Goal: Task Accomplishment & Management: Use online tool/utility

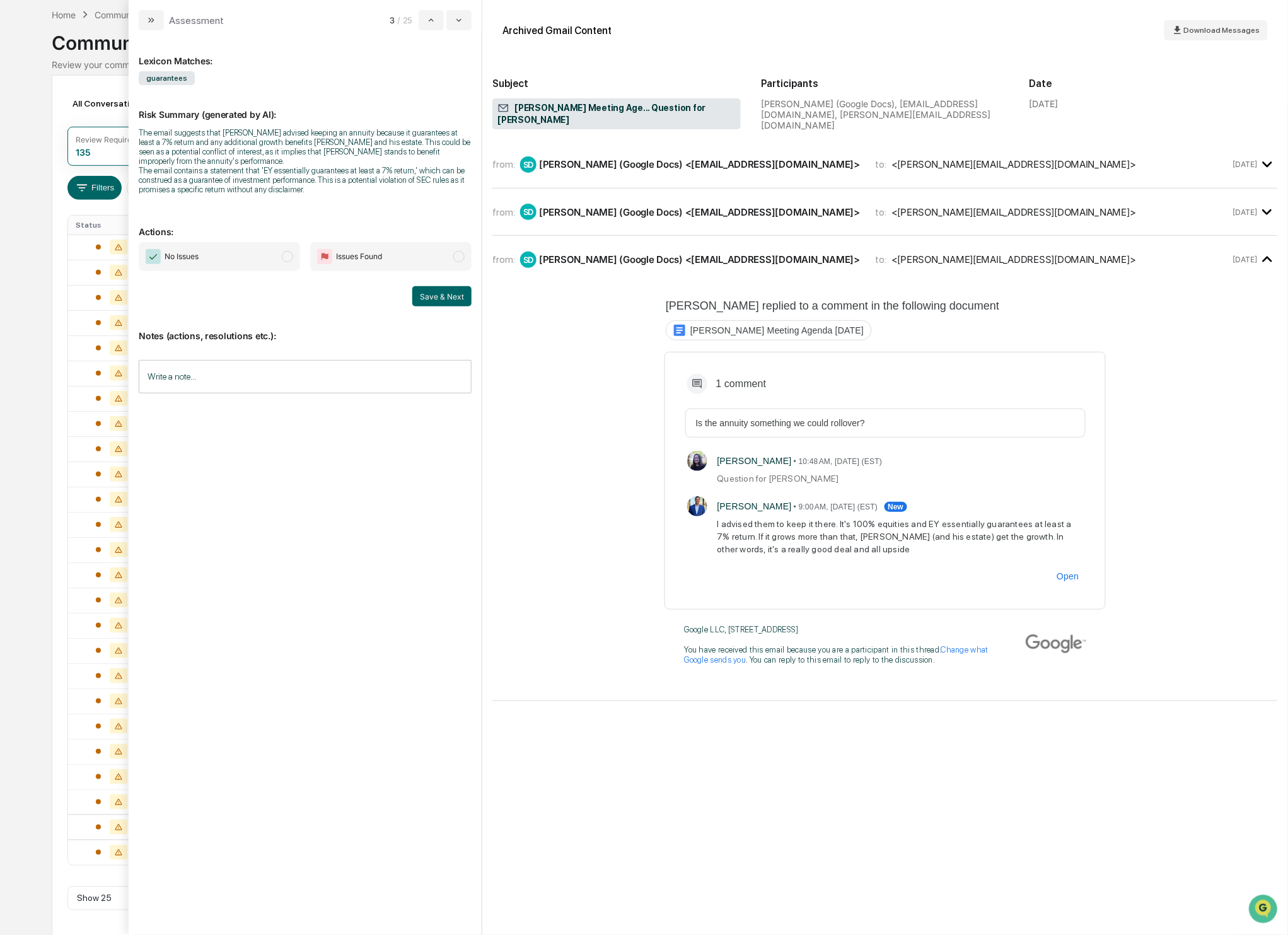
scroll to position [55, 0]
click at [292, 255] on span "modal" at bounding box center [287, 256] width 11 height 11
click at [439, 296] on button "Save & Next" at bounding box center [442, 296] width 59 height 20
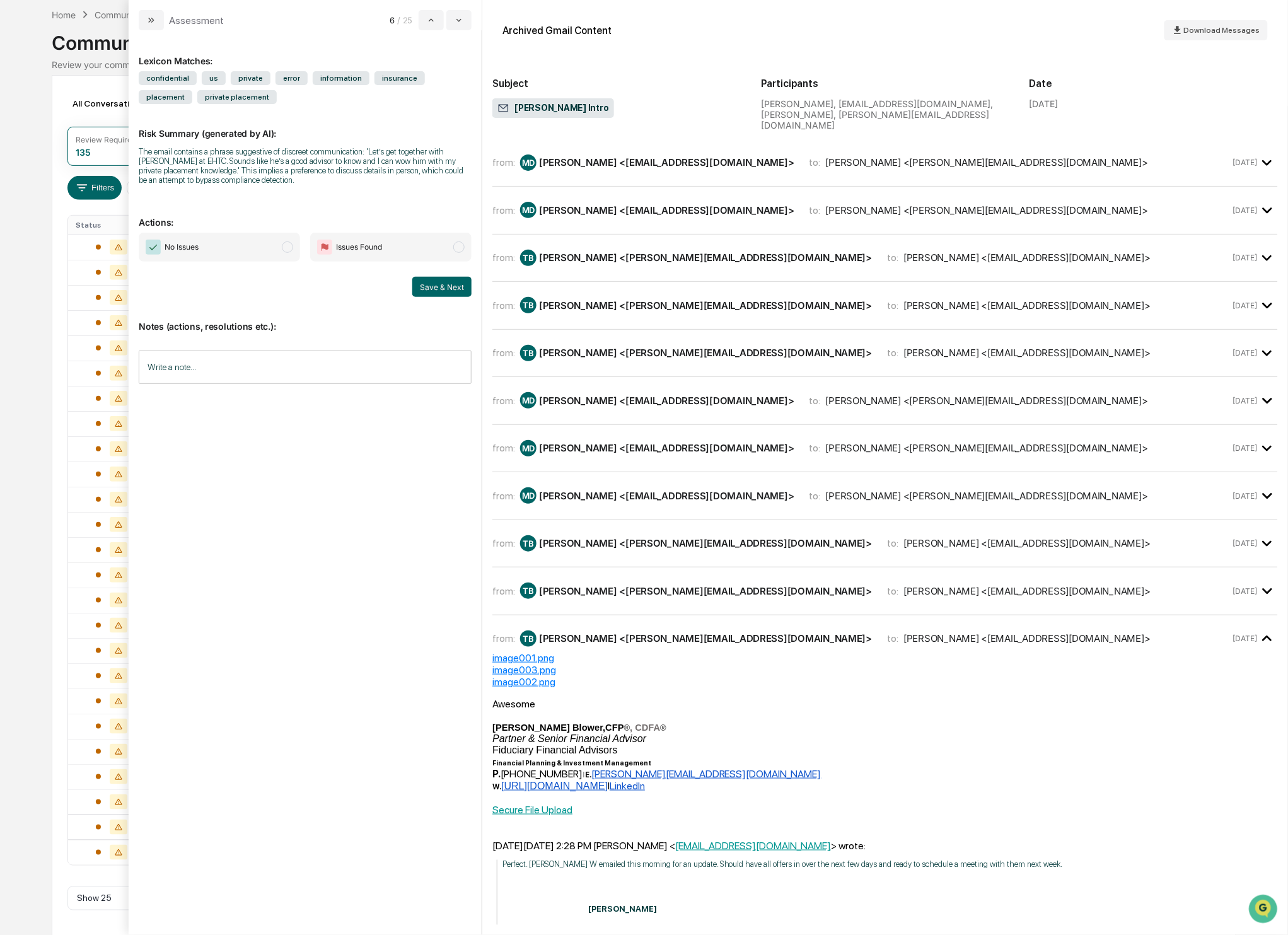
click at [286, 239] on span "No Issues" at bounding box center [219, 246] width 161 height 29
click at [731, 172] on div "from: MD [PERSON_NAME] <[EMAIL_ADDRESS][DOMAIN_NAME]> to: [PERSON_NAME] <[PERSO…" at bounding box center [885, 168] width 786 height 38
click at [592, 156] on div "[PERSON_NAME] <[EMAIL_ADDRESS][DOMAIN_NAME]>" at bounding box center [667, 162] width 255 height 12
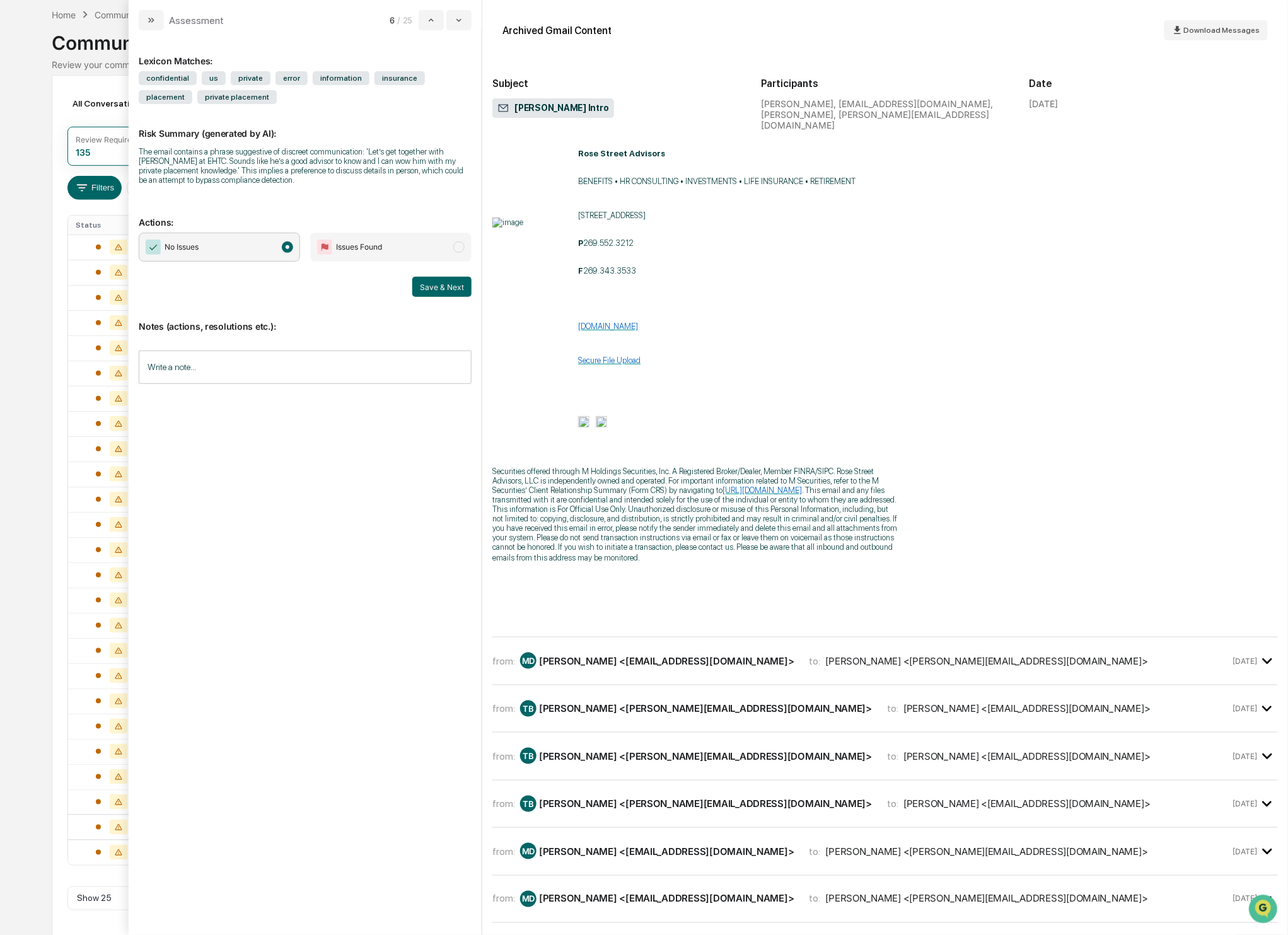
scroll to position [468, 0]
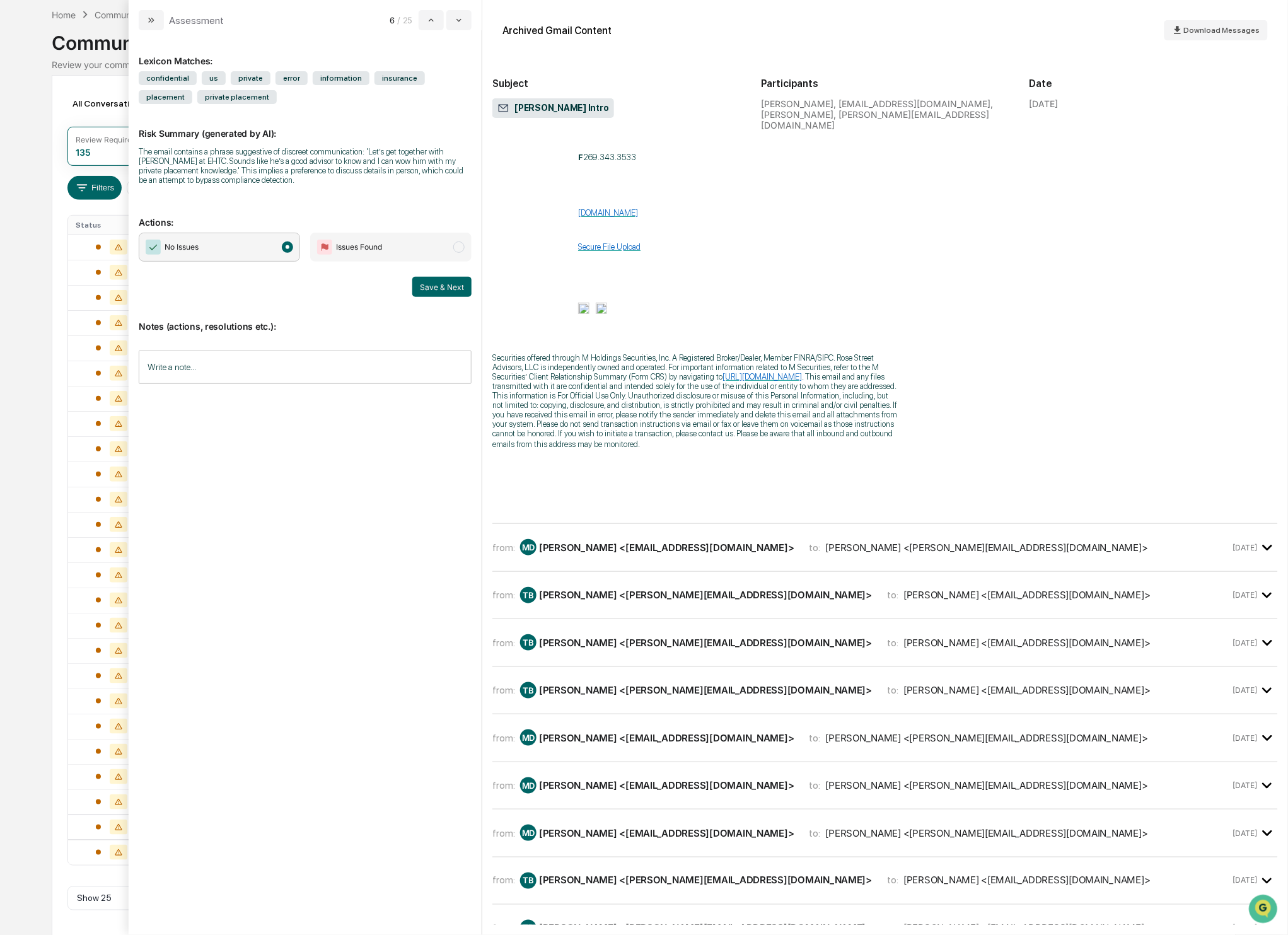
click at [610, 540] on div "from: MD [PERSON_NAME] <[EMAIL_ADDRESS][DOMAIN_NAME]> to: [PERSON_NAME] <[PERSO…" at bounding box center [885, 547] width 786 height 27
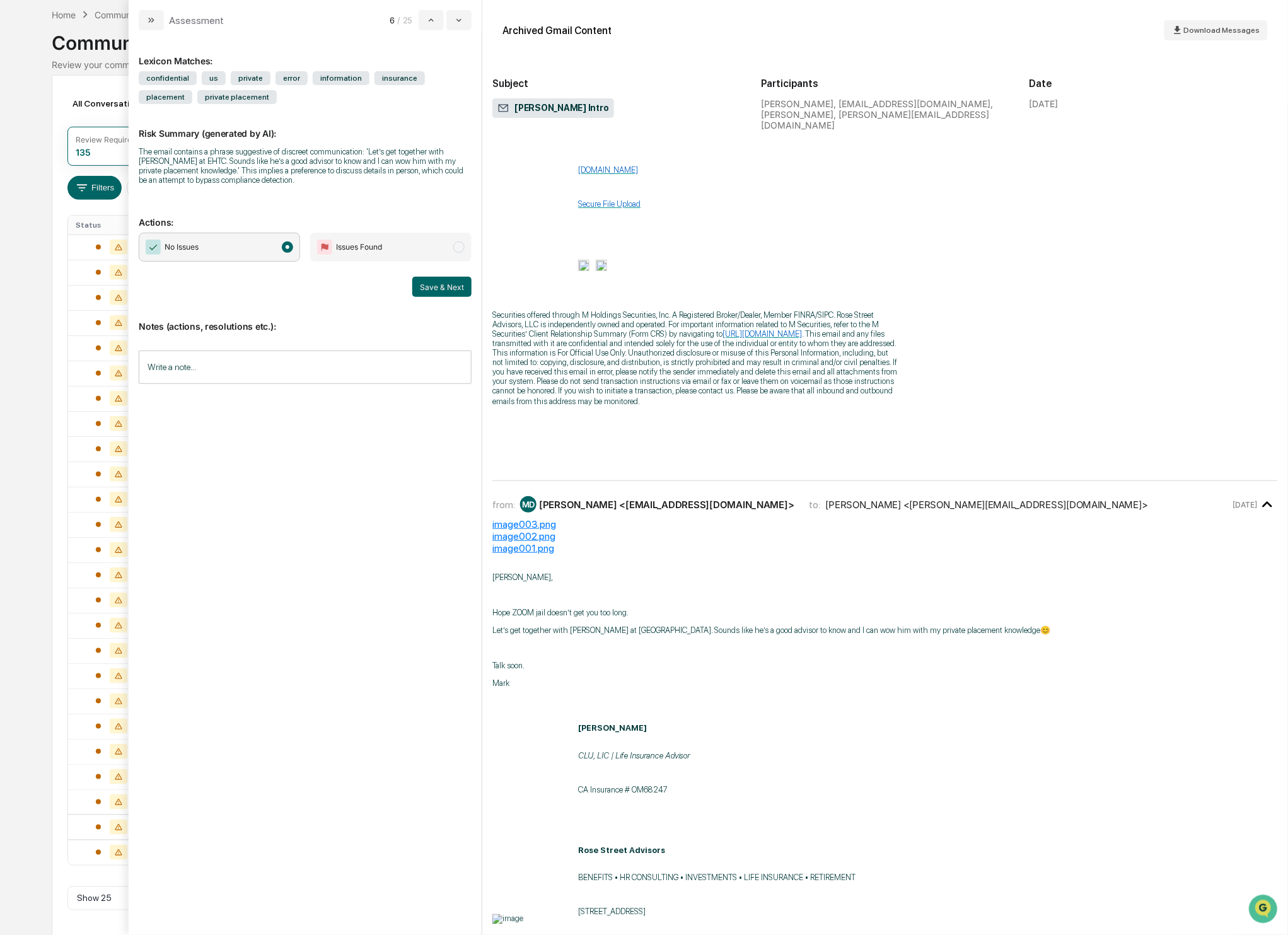
scroll to position [530, 0]
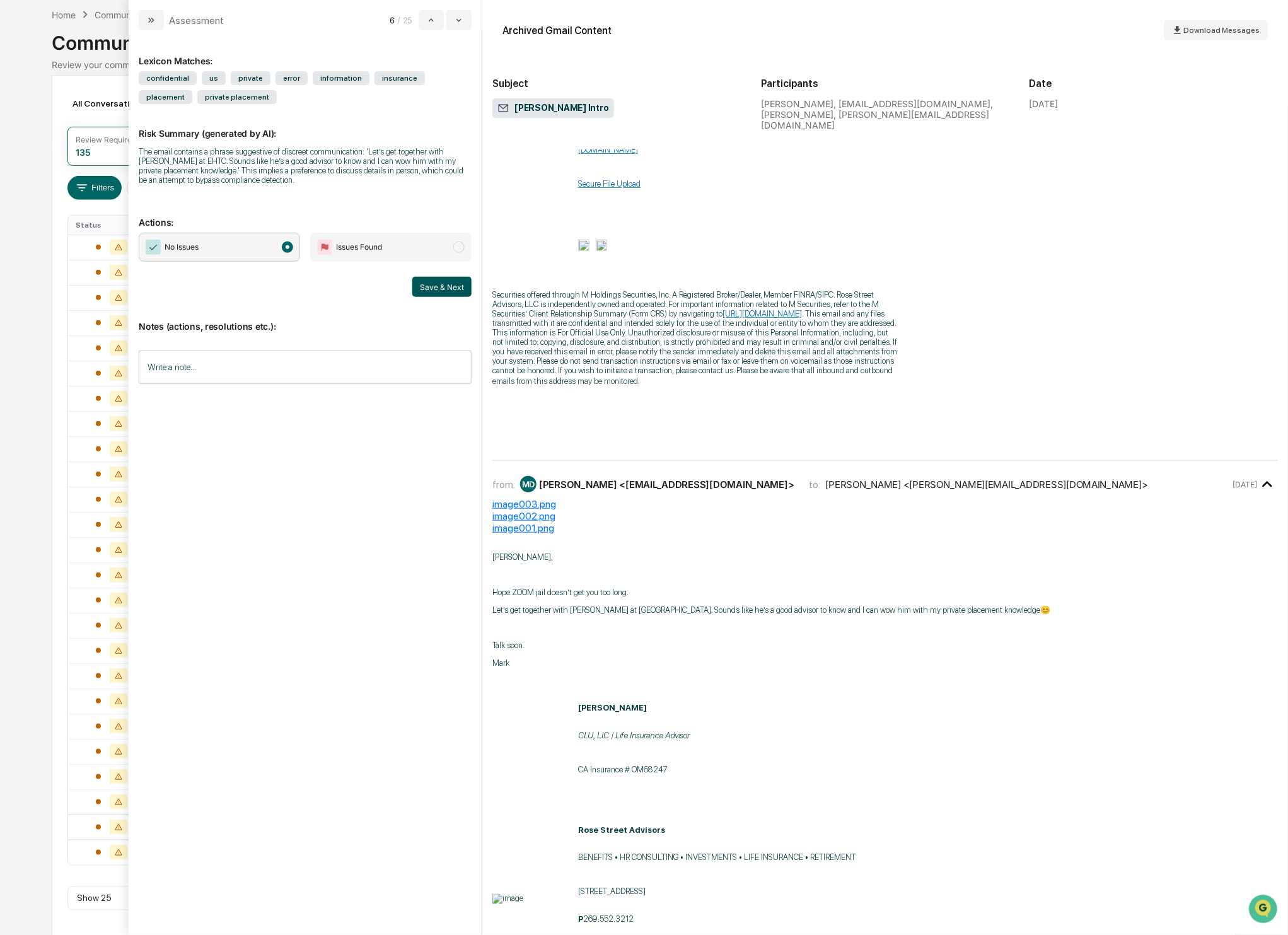
click at [427, 287] on button "Save & Next" at bounding box center [442, 287] width 59 height 20
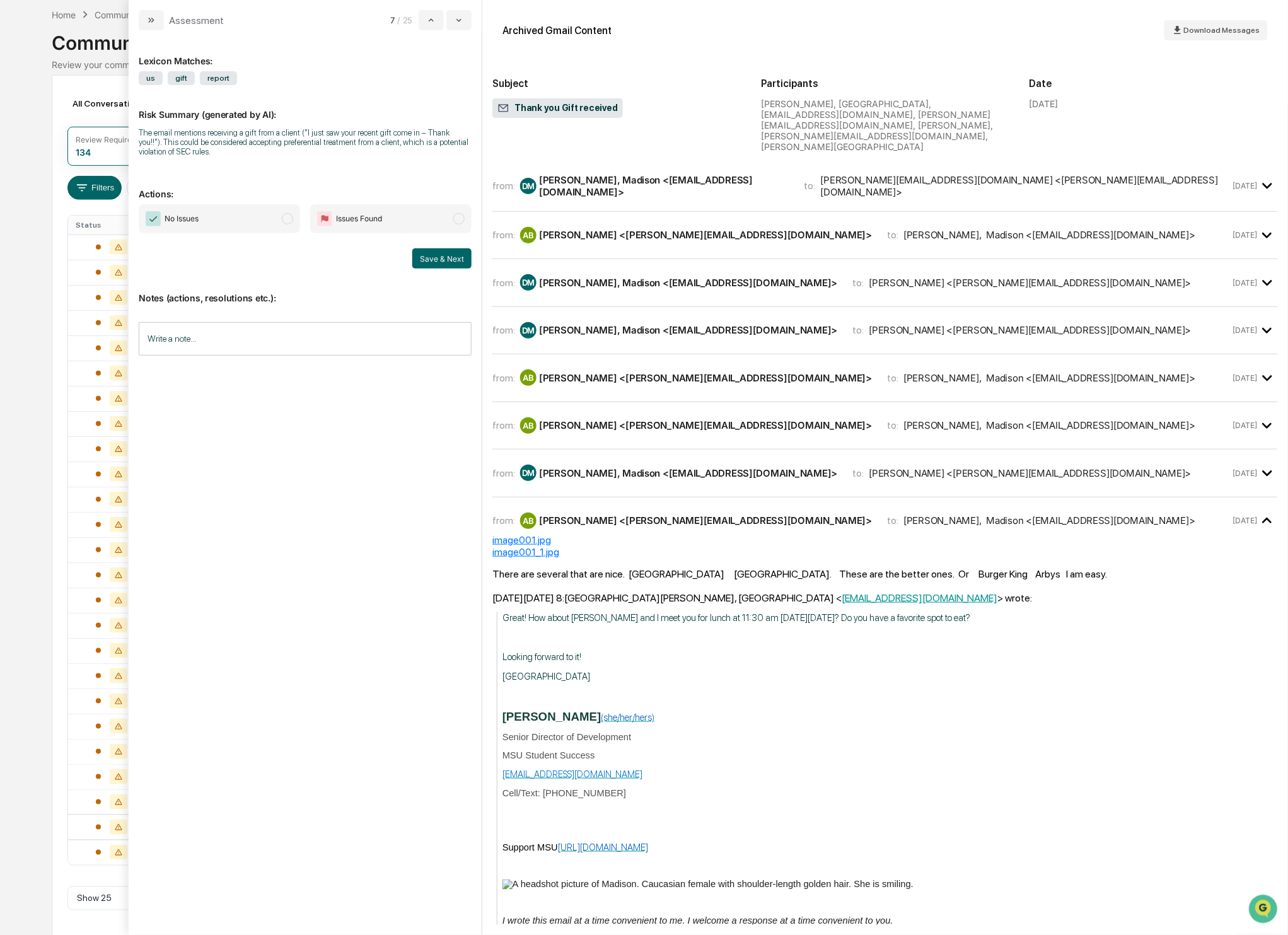
drag, startPoint x: 287, startPoint y: 215, endPoint x: 315, endPoint y: 237, distance: 35.6
click at [287, 216] on span "modal" at bounding box center [287, 218] width 11 height 11
drag, startPoint x: 797, startPoint y: 186, endPoint x: 797, endPoint y: 194, distance: 8.0
click at [797, 211] on hr "modal" at bounding box center [885, 211] width 786 height 1
click at [444, 263] on button "Save & Next" at bounding box center [442, 258] width 59 height 20
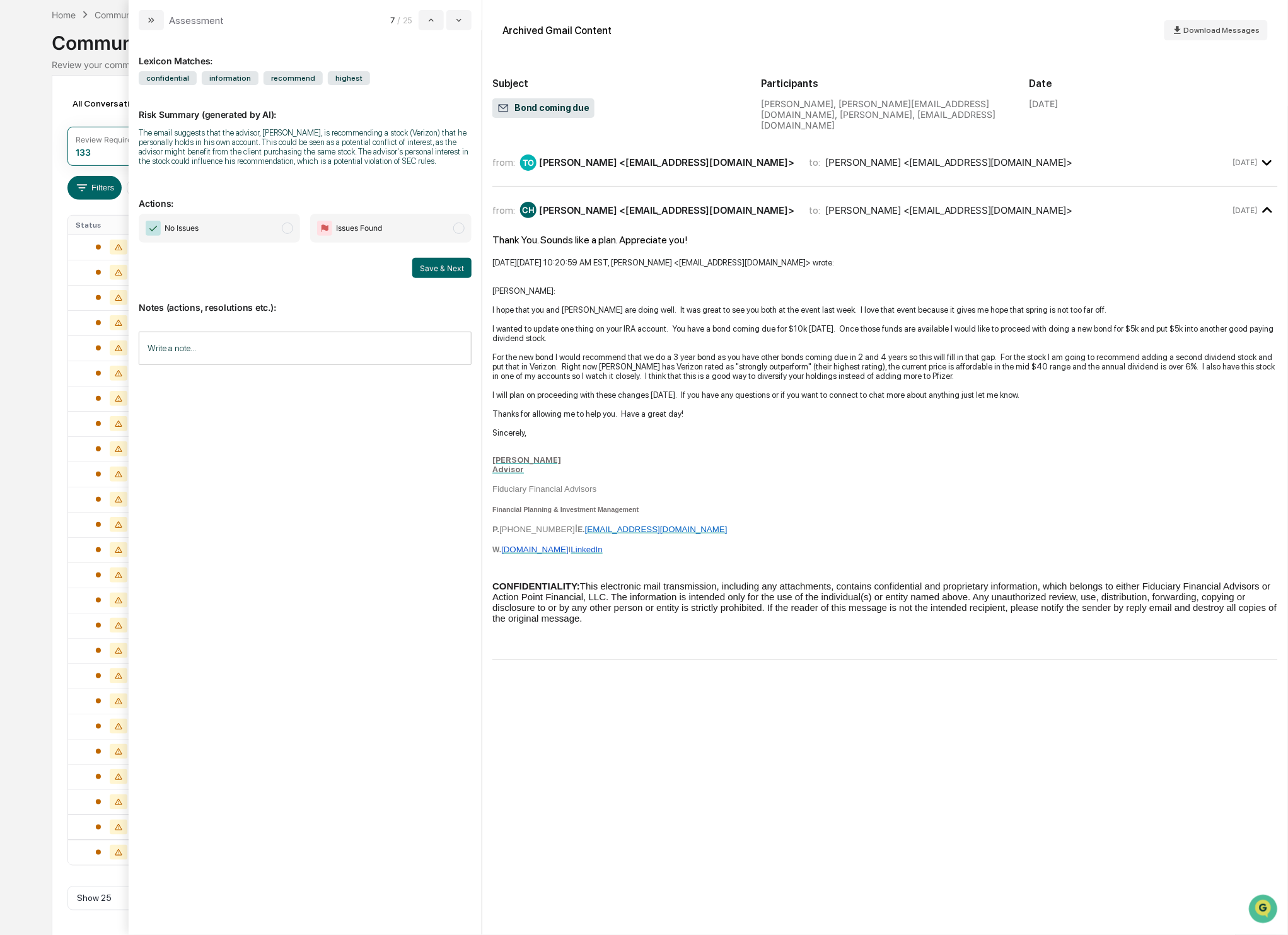
click at [282, 233] on span "modal" at bounding box center [287, 227] width 11 height 11
click at [458, 278] on button "Save & Next" at bounding box center [442, 268] width 59 height 20
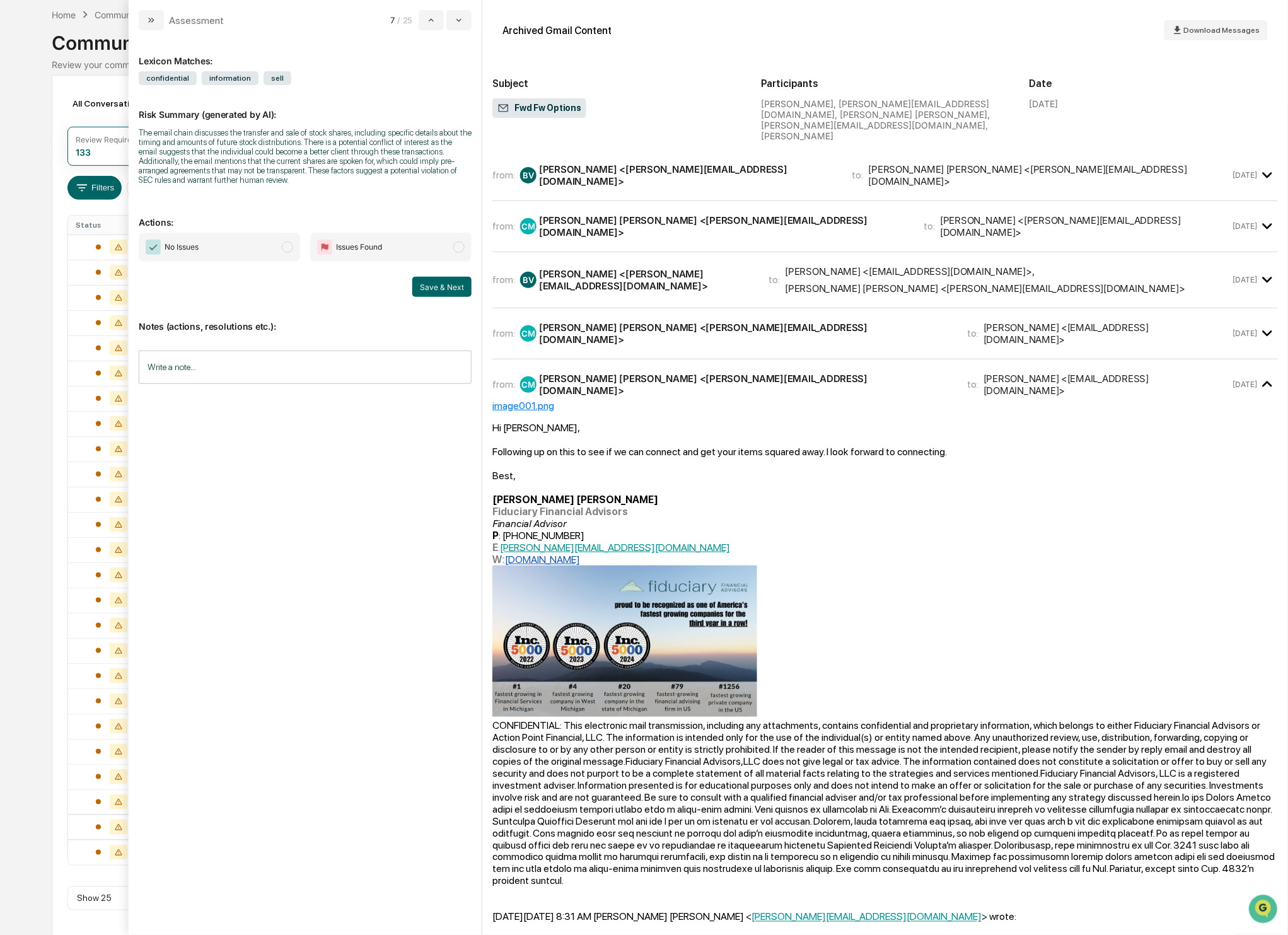
click at [296, 257] on span "No Issues" at bounding box center [219, 246] width 161 height 29
click at [680, 166] on div "from: BV [PERSON_NAME] <[PERSON_NAME][EMAIL_ADDRESS][DOMAIN_NAME]> to: [PERSON_…" at bounding box center [885, 180] width 786 height 41
click at [572, 163] on div "from: BV [PERSON_NAME] <[PERSON_NAME][EMAIL_ADDRESS][DOMAIN_NAME]> to: [PERSON_…" at bounding box center [885, 175] width 786 height 30
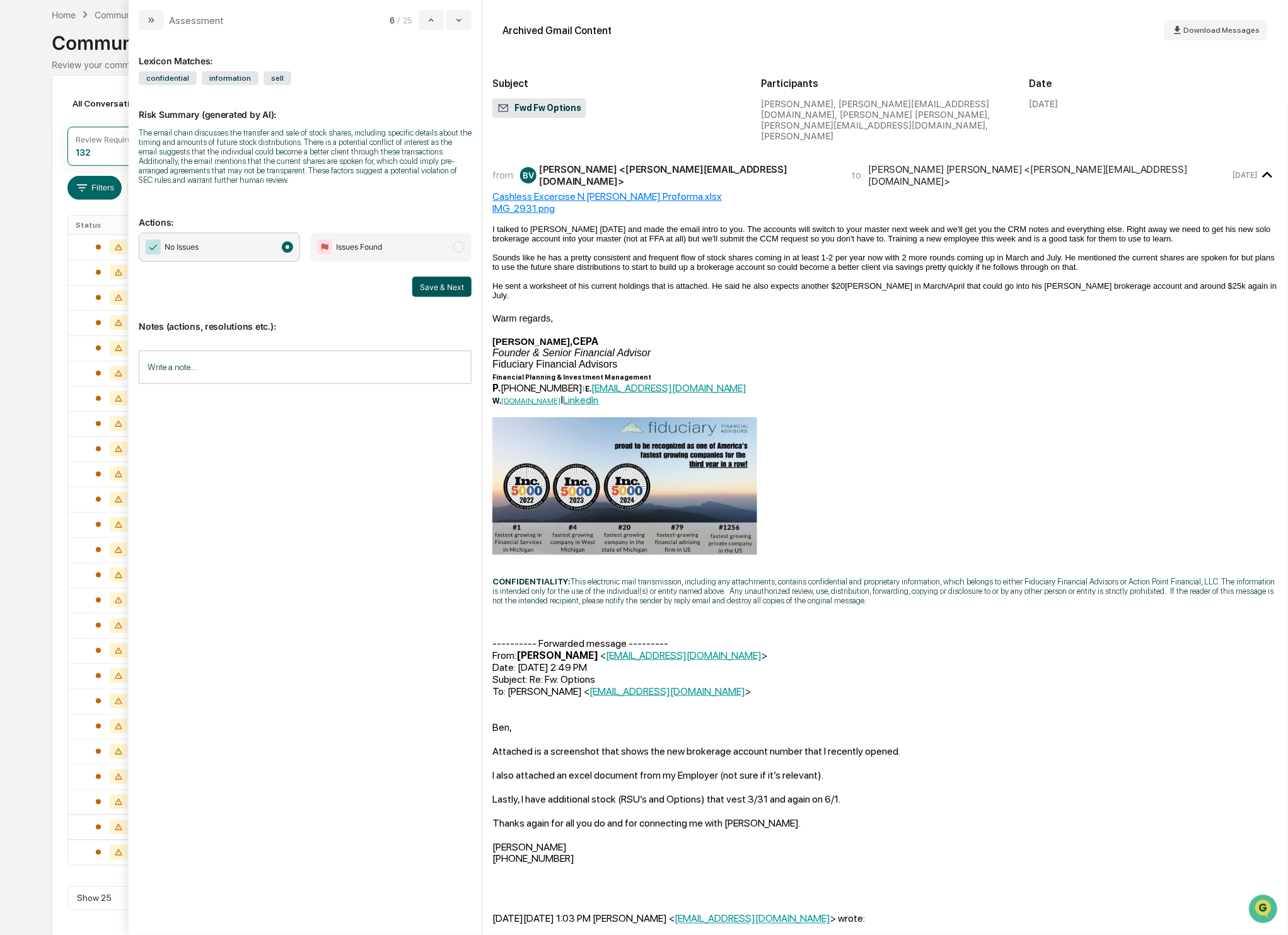
click at [445, 297] on button "Save & Next" at bounding box center [442, 287] width 59 height 20
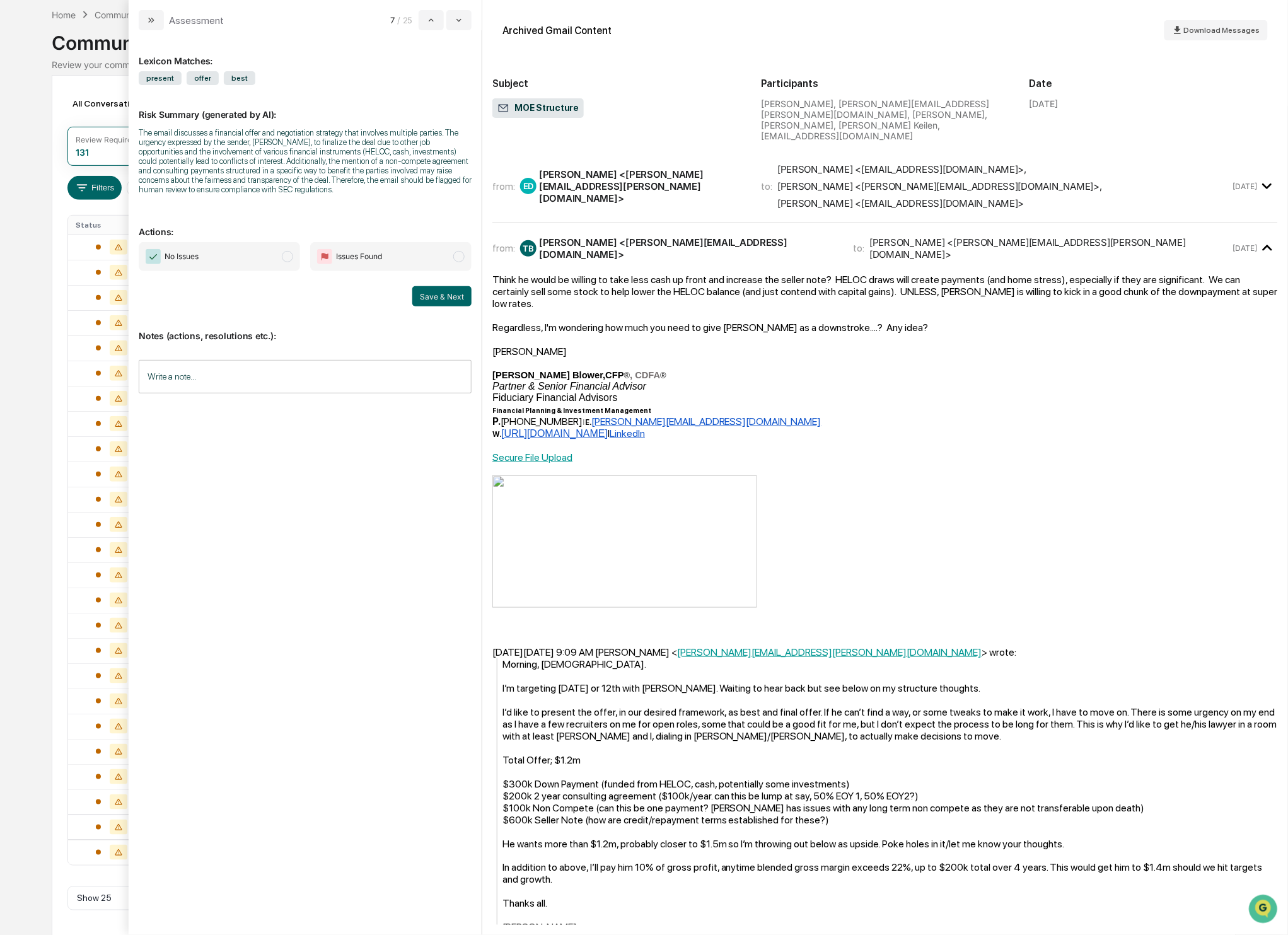
click at [283, 262] on span "modal" at bounding box center [287, 256] width 11 height 11
click at [442, 304] on button "Save & Next" at bounding box center [442, 296] width 59 height 20
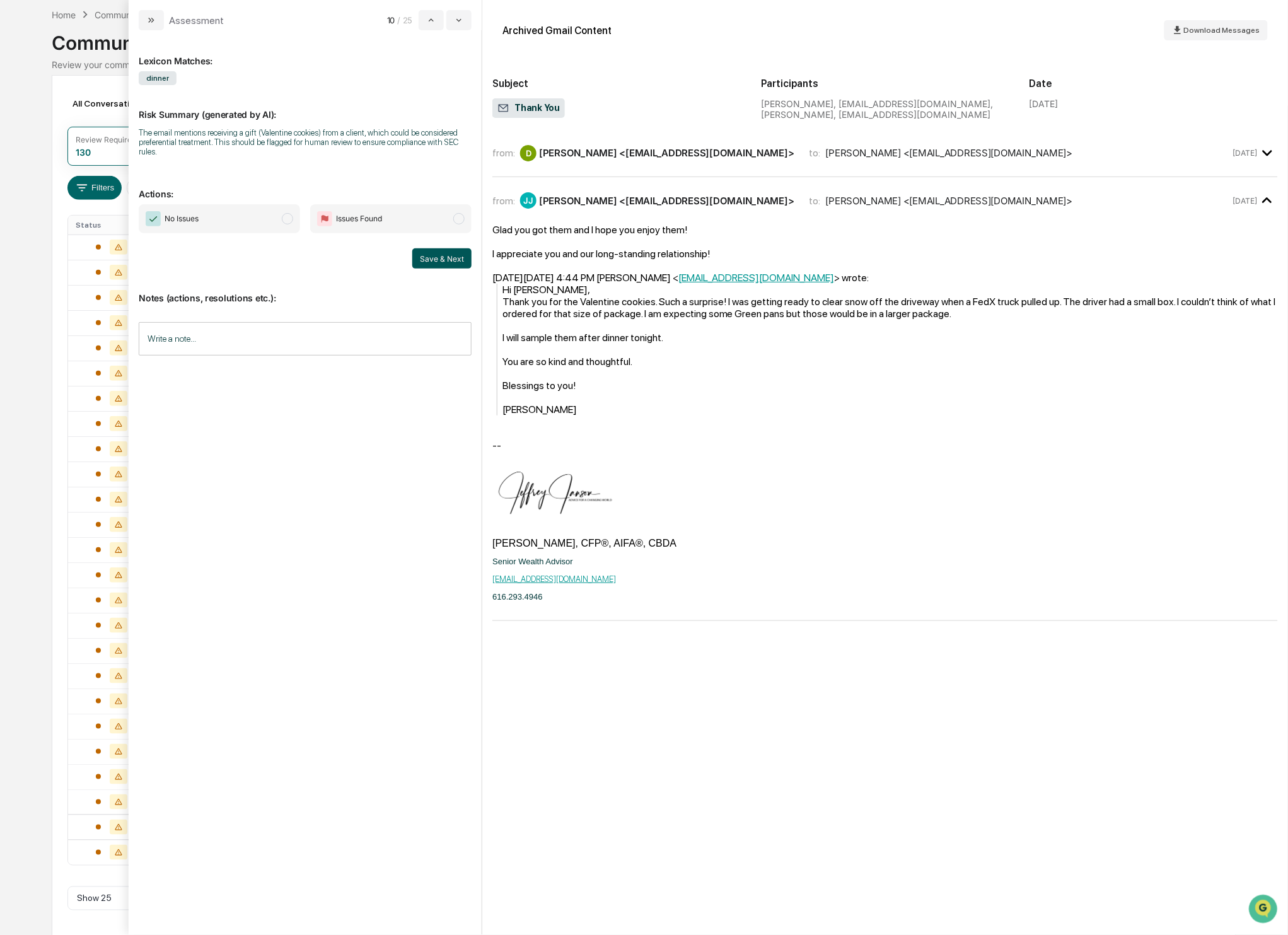
click at [446, 257] on button "Save & Next" at bounding box center [442, 258] width 59 height 20
click at [287, 224] on span "modal" at bounding box center [287, 218] width 11 height 11
click at [460, 256] on button "Save & Next" at bounding box center [442, 258] width 59 height 20
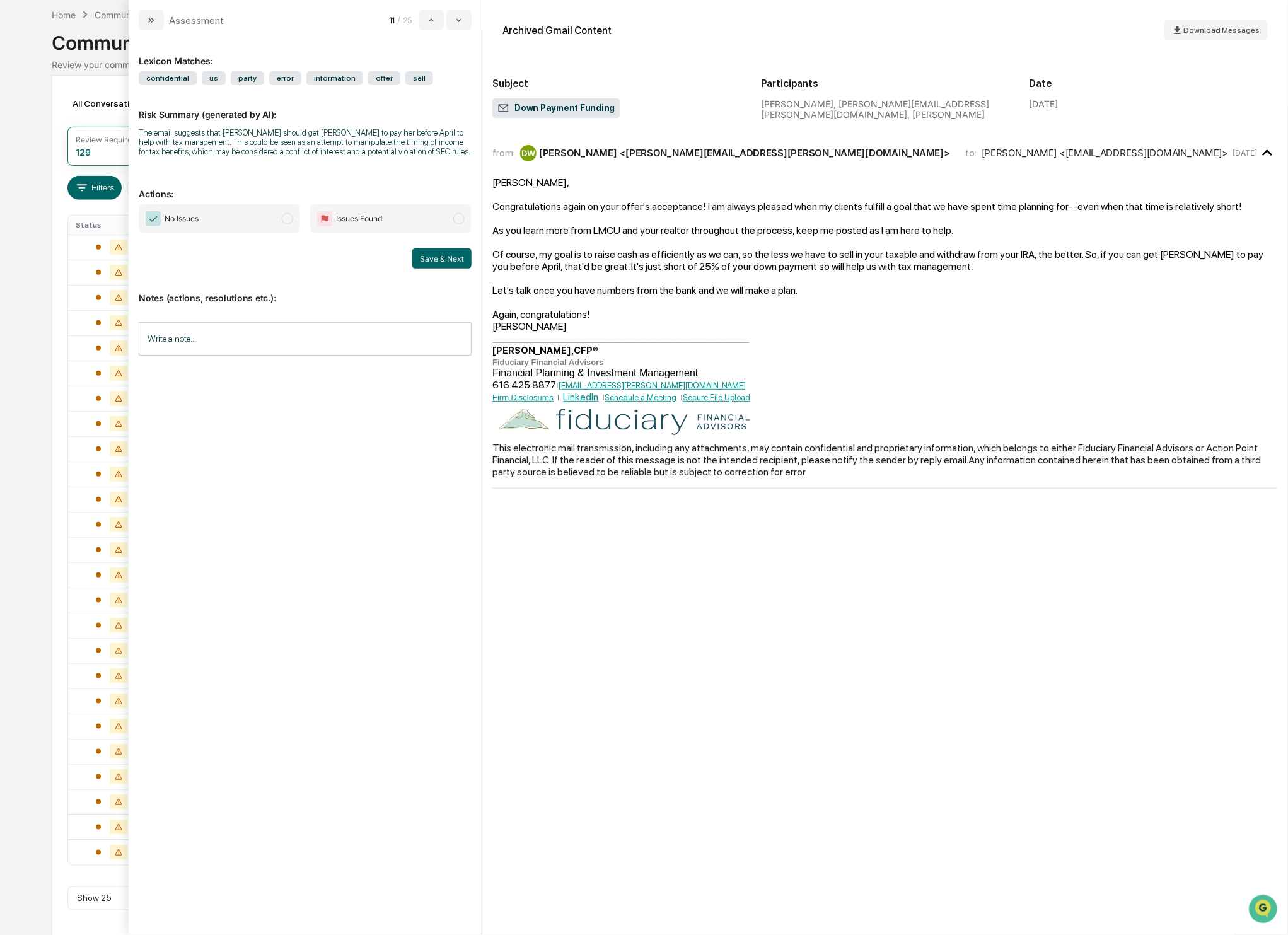
click at [287, 224] on span "modal" at bounding box center [287, 218] width 11 height 11
click at [464, 268] on button "Save & Next" at bounding box center [442, 258] width 59 height 20
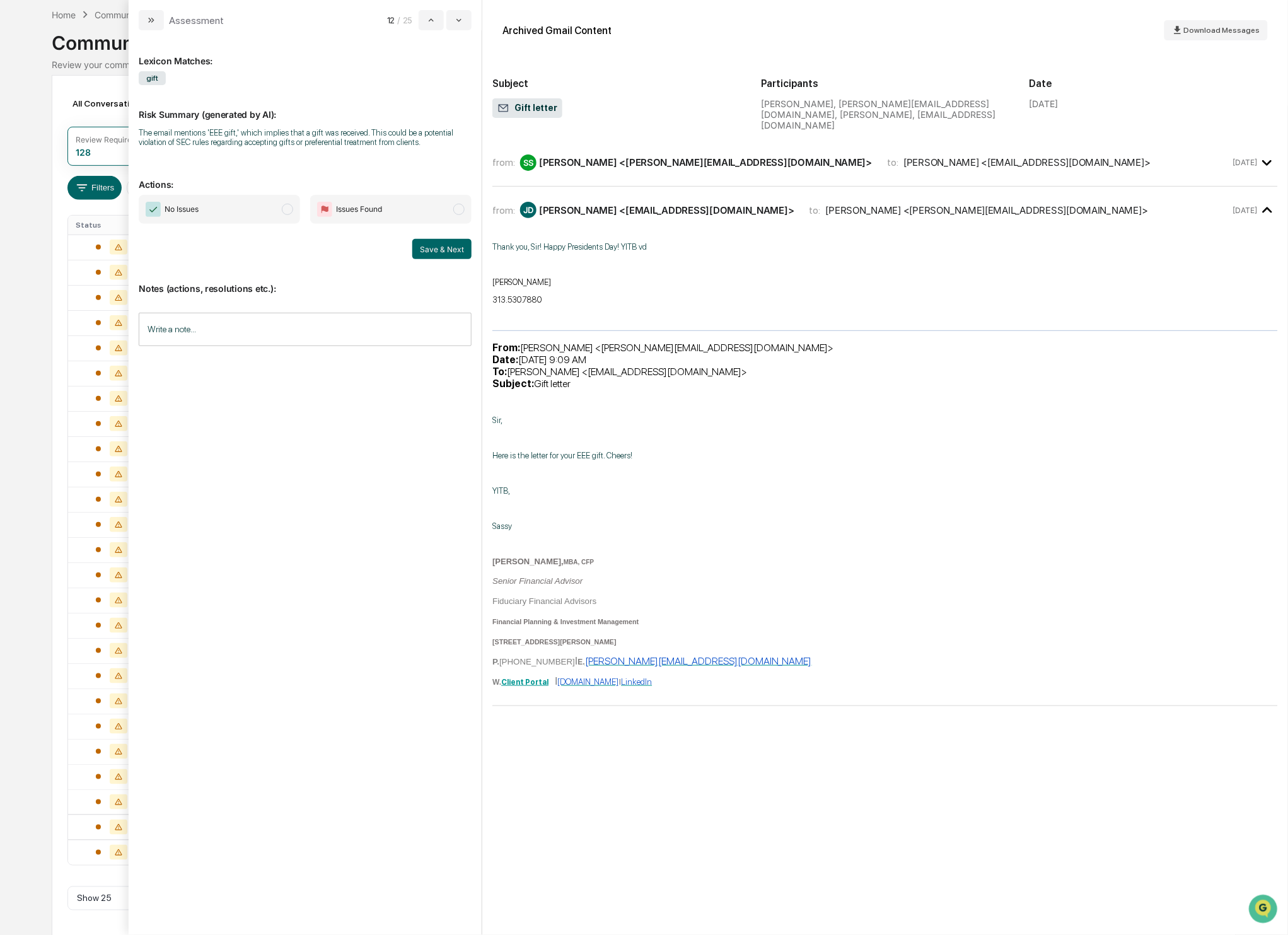
click at [287, 215] on span "modal" at bounding box center [287, 208] width 11 height 11
click at [444, 256] on button "Save & Next" at bounding box center [442, 249] width 59 height 20
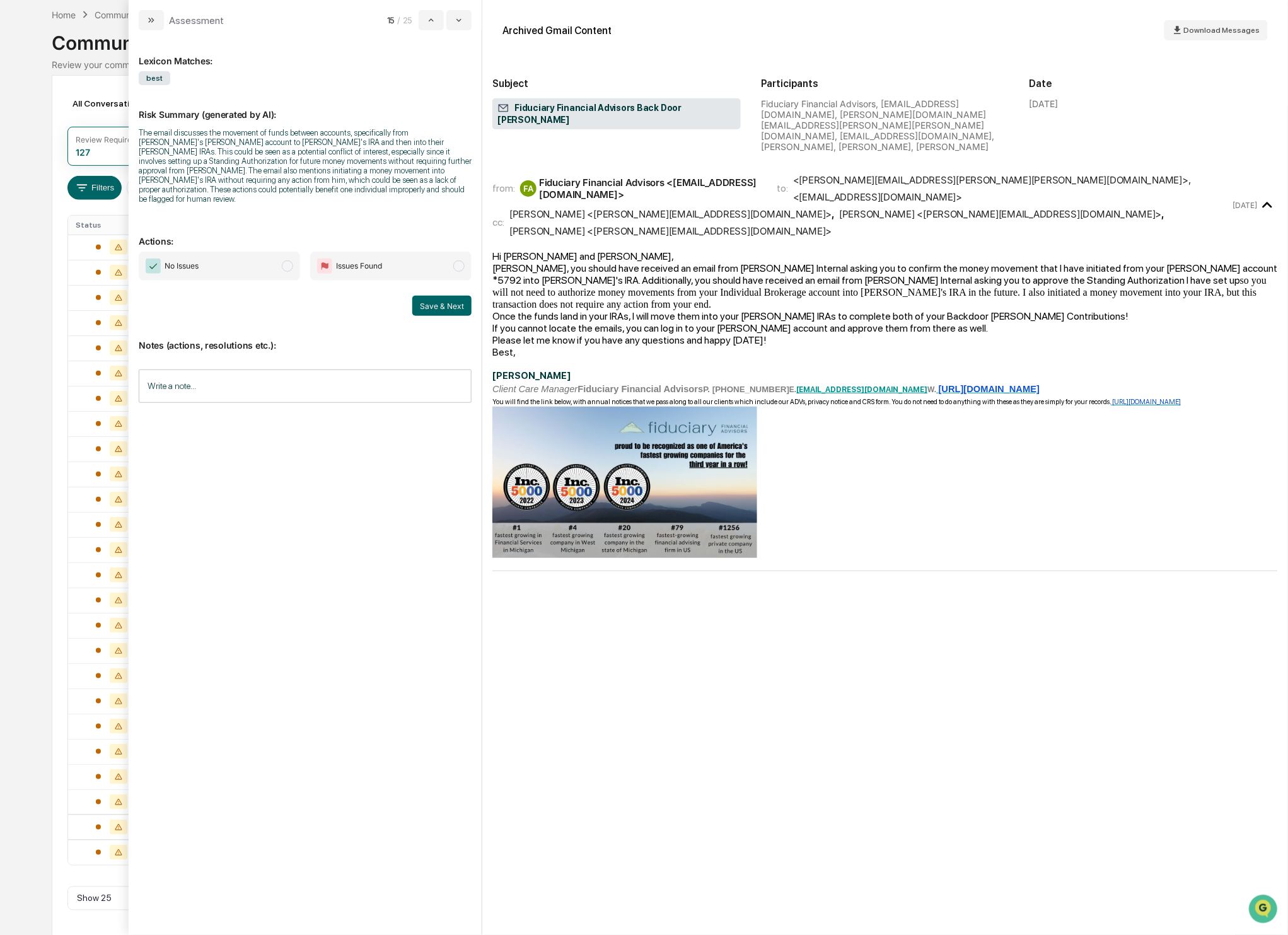
click at [292, 269] on span "modal" at bounding box center [287, 265] width 11 height 11
click at [456, 310] on button "Save & Next" at bounding box center [442, 306] width 59 height 20
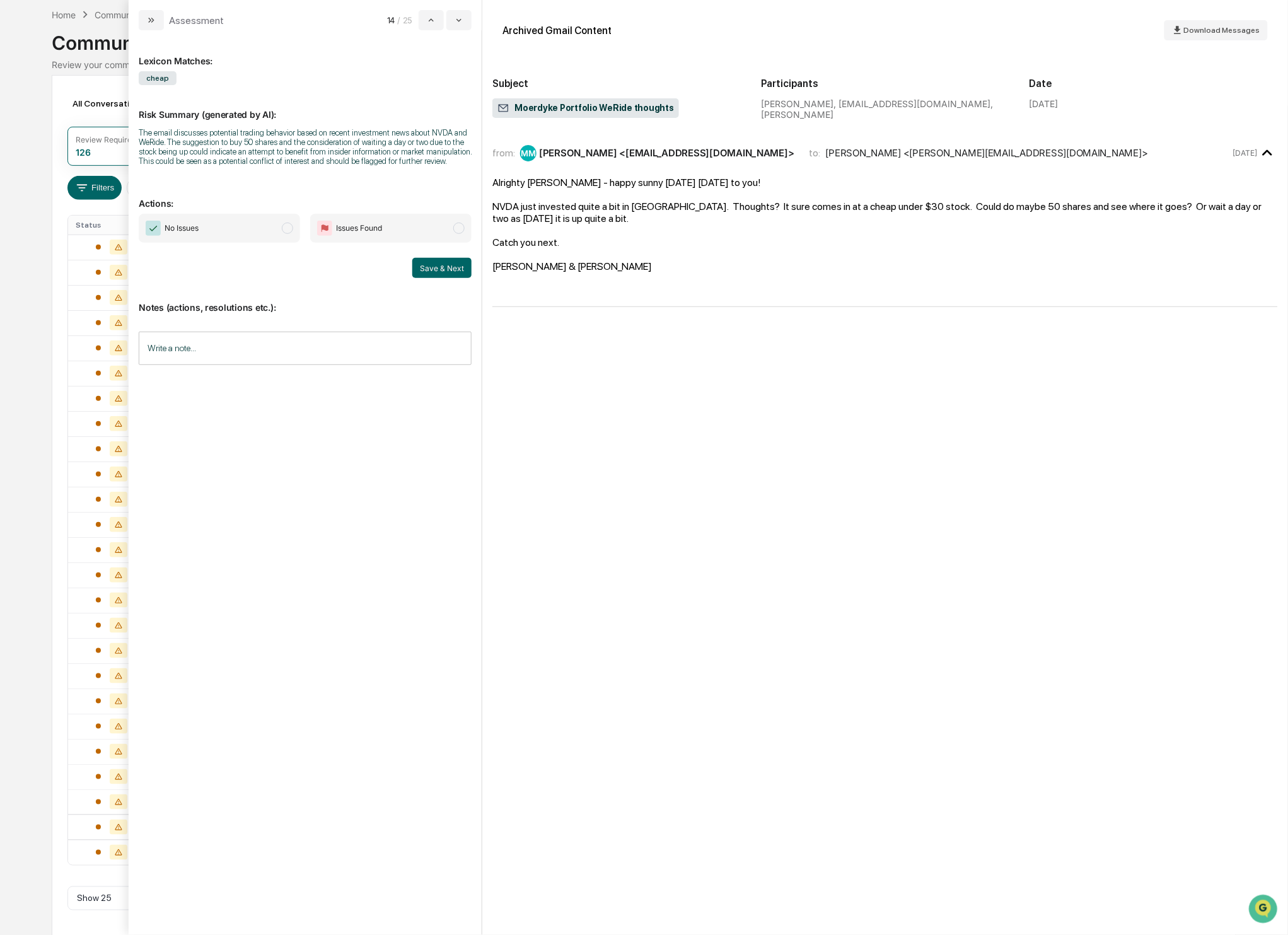
click at [288, 234] on span "modal" at bounding box center [287, 227] width 11 height 11
click at [438, 274] on button "Save & Next" at bounding box center [442, 268] width 59 height 20
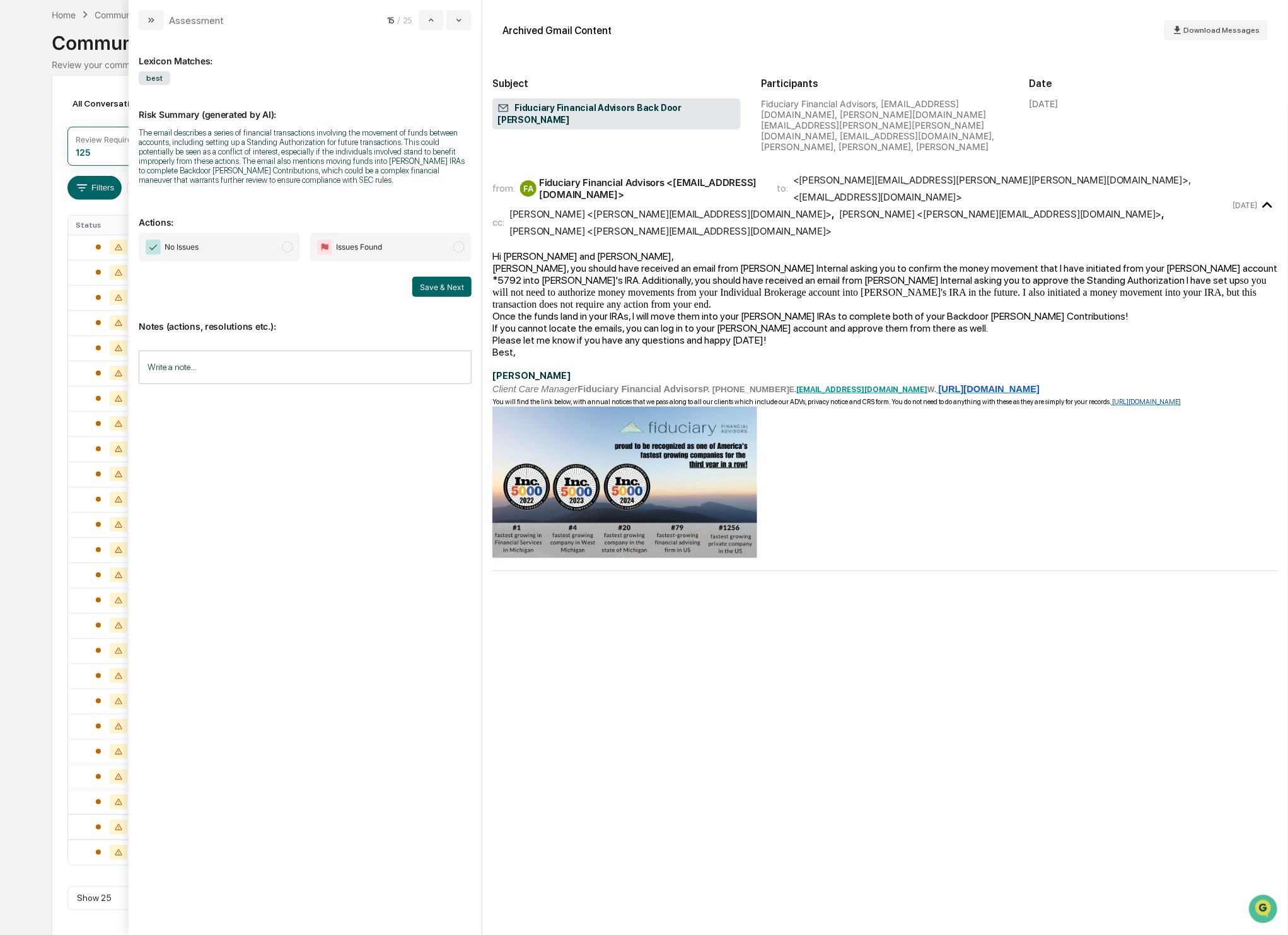
click at [286, 253] on span "modal" at bounding box center [287, 246] width 11 height 11
click at [442, 297] on button "Save & Next" at bounding box center [442, 287] width 59 height 20
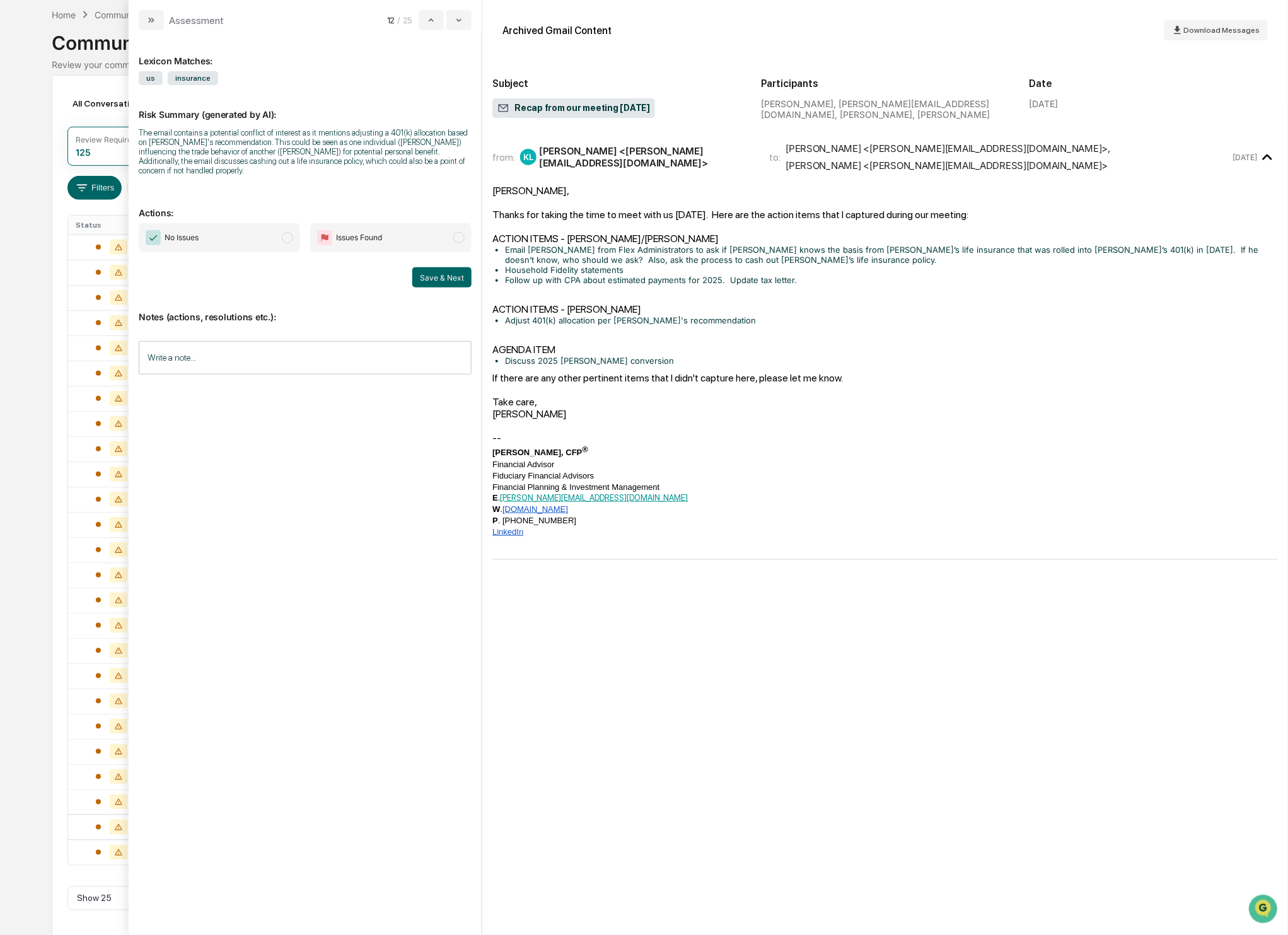
click at [290, 237] on span "modal" at bounding box center [287, 237] width 11 height 11
click at [445, 284] on button "Save & Next" at bounding box center [442, 277] width 59 height 20
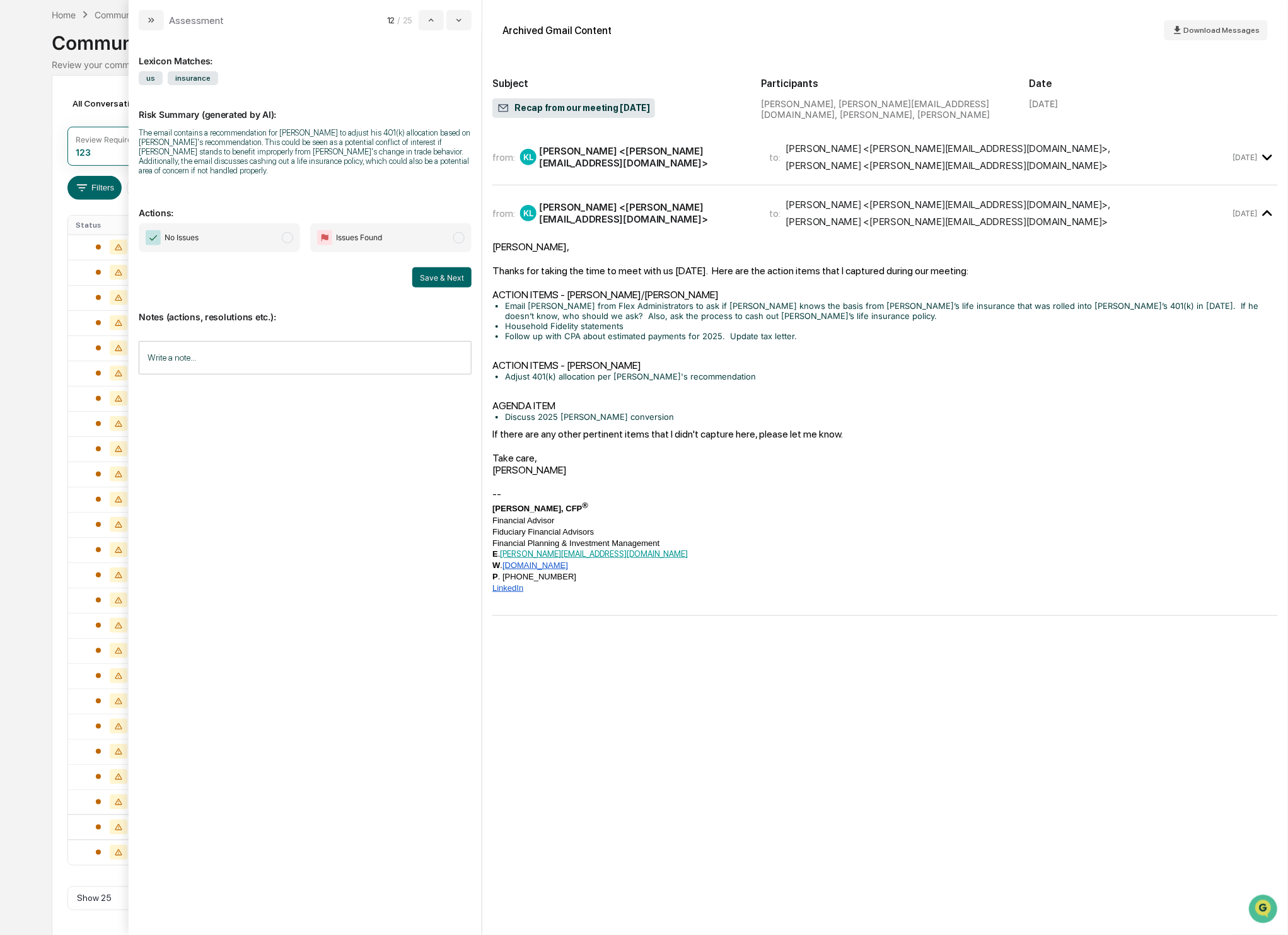
click at [282, 235] on span "modal" at bounding box center [287, 237] width 11 height 11
click at [452, 279] on button "Save & Next" at bounding box center [442, 277] width 59 height 20
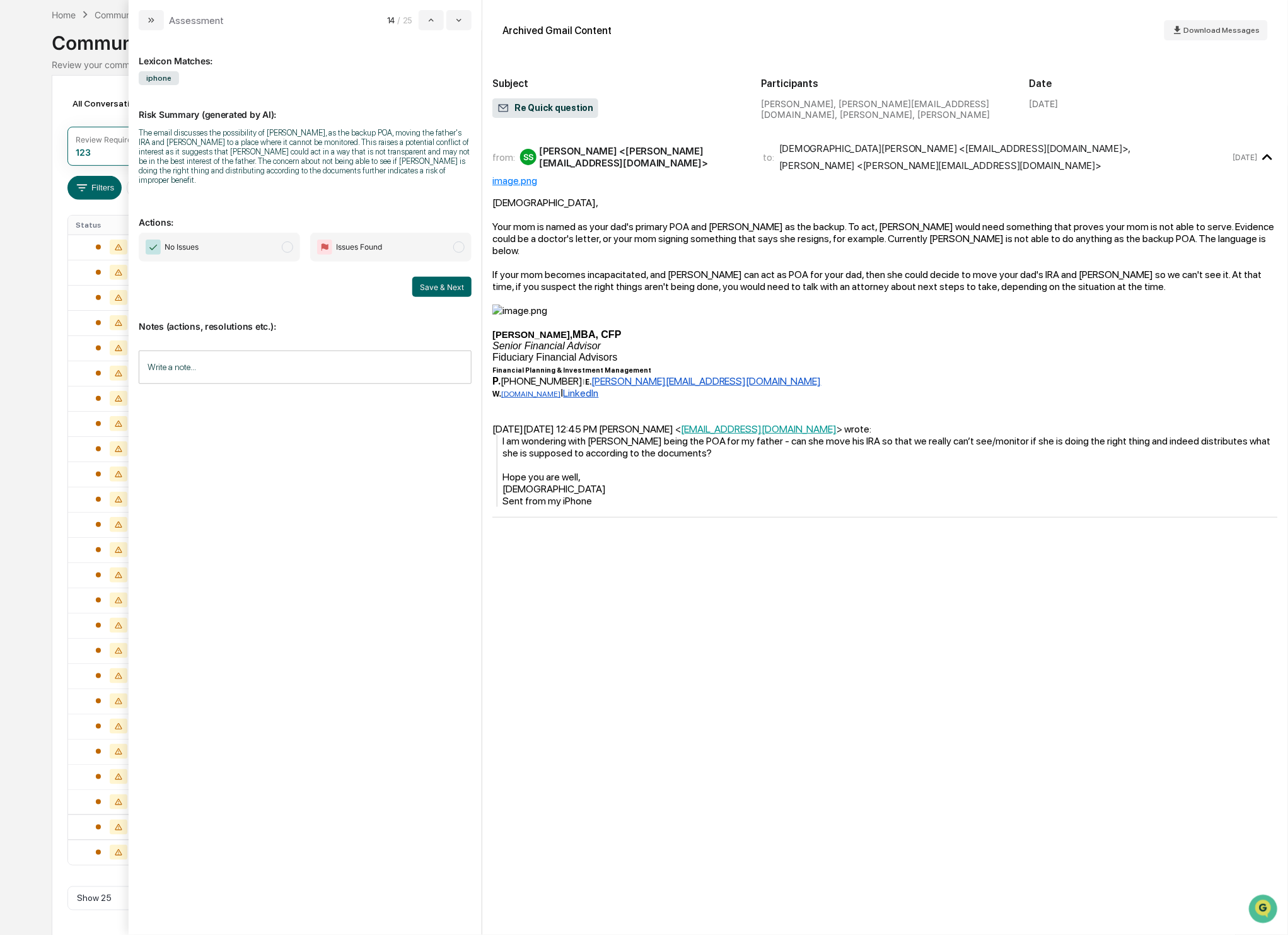
click at [283, 251] on span "modal" at bounding box center [287, 246] width 11 height 11
click at [445, 291] on button "Save & Next" at bounding box center [442, 287] width 59 height 20
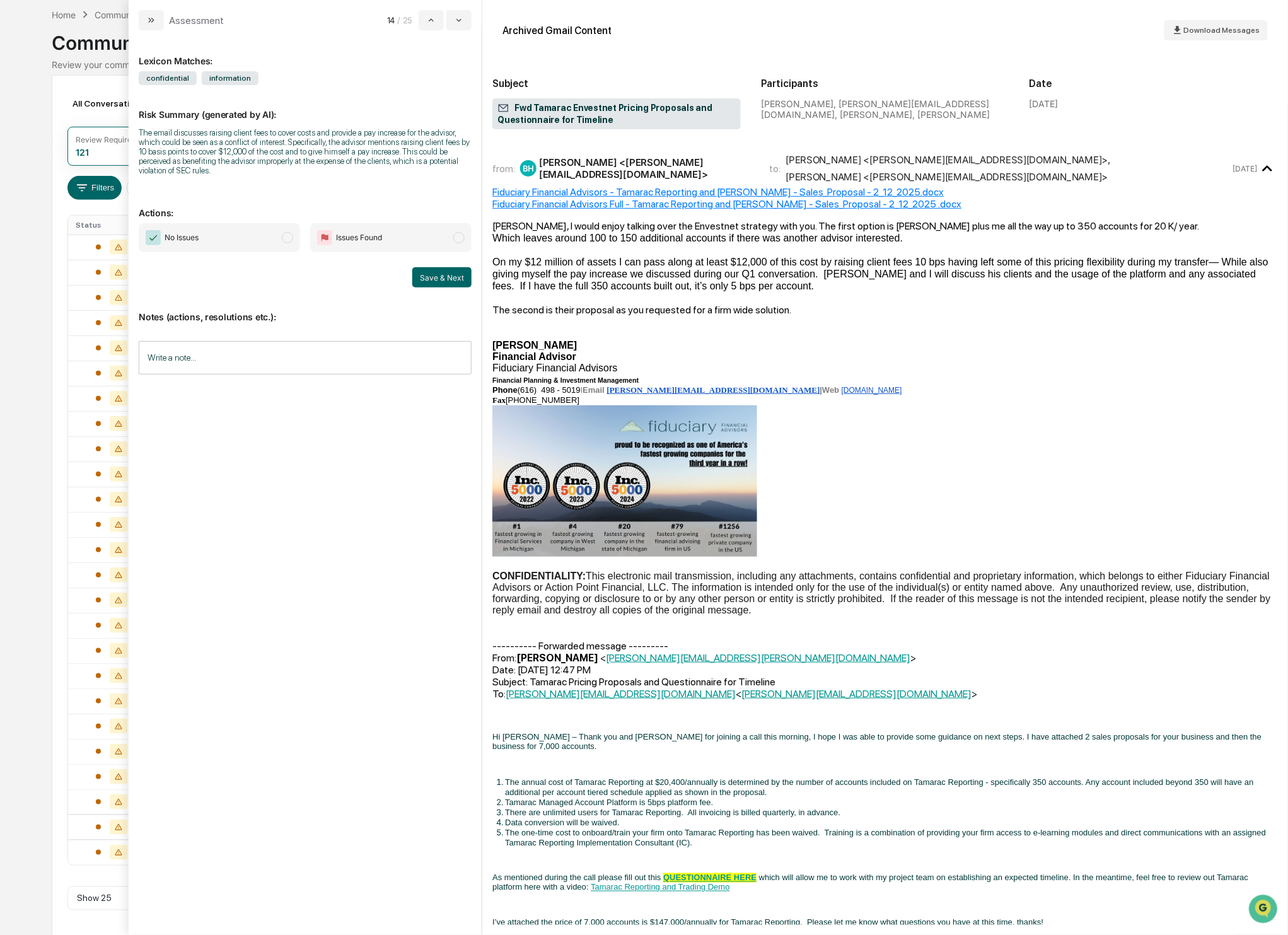
click at [289, 237] on span "modal" at bounding box center [287, 237] width 11 height 11
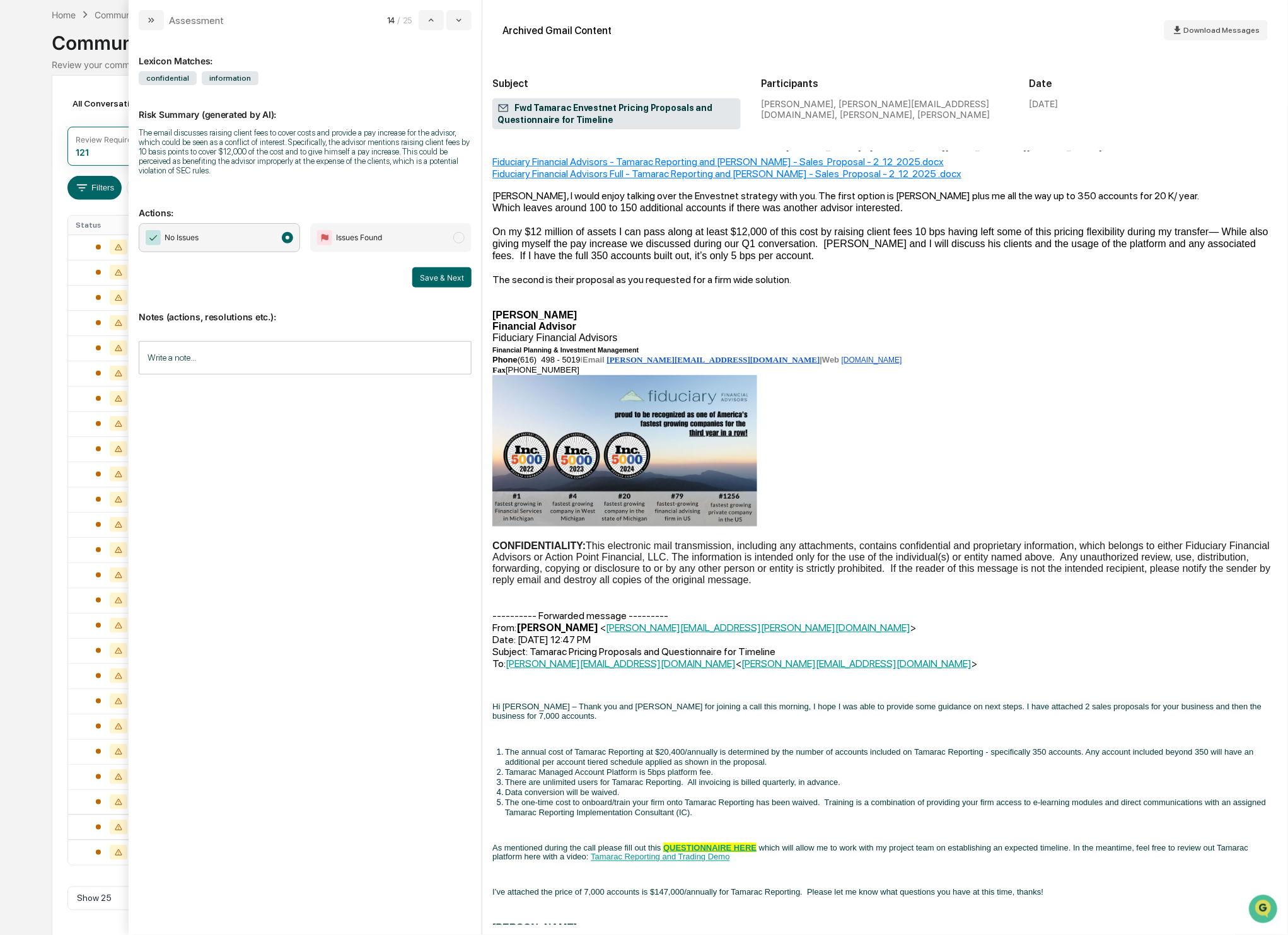
scroll to position [41, 0]
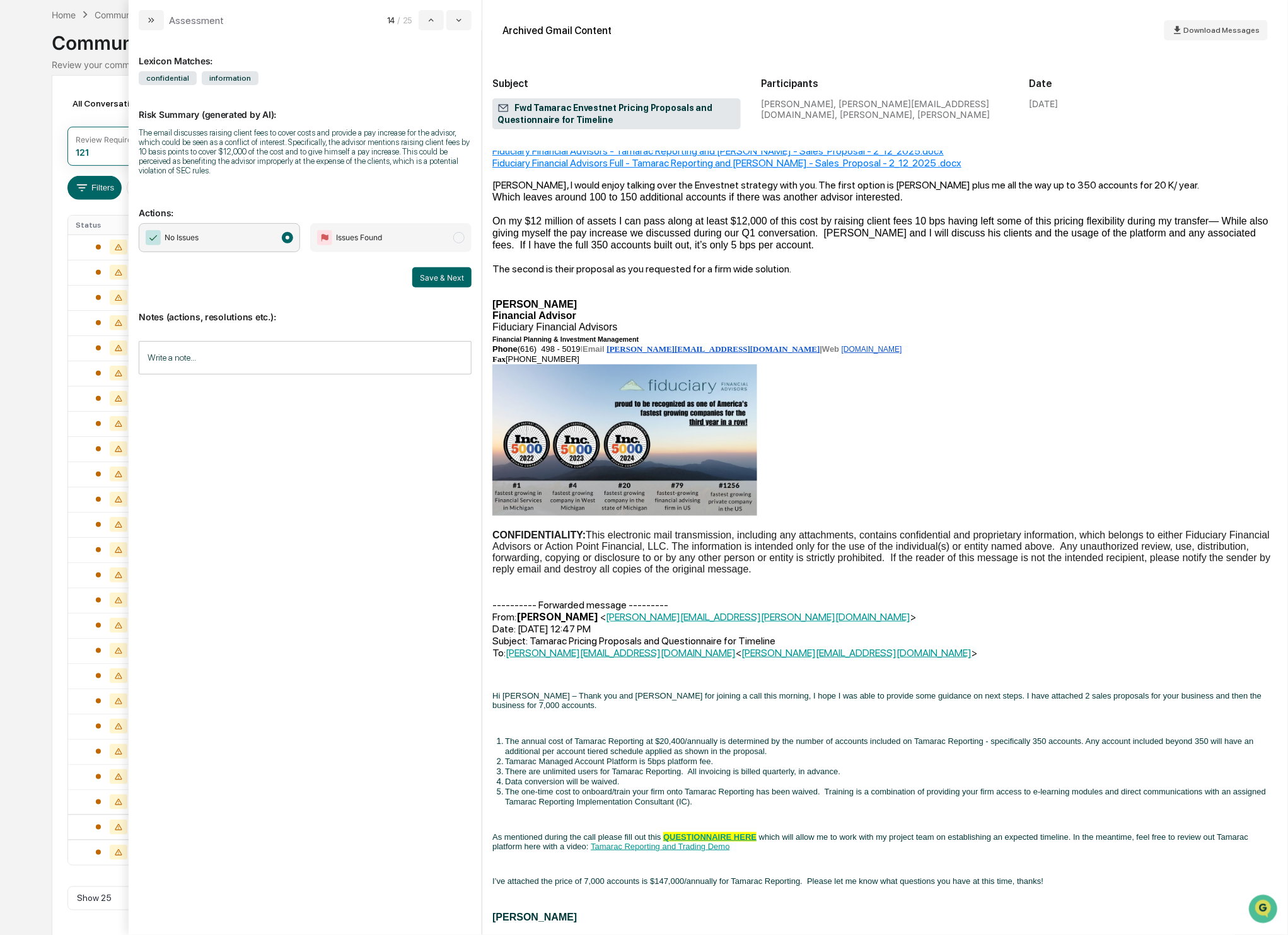
click at [444, 279] on button "Save & Next" at bounding box center [442, 277] width 59 height 20
